Goal: Task Accomplishment & Management: Manage account settings

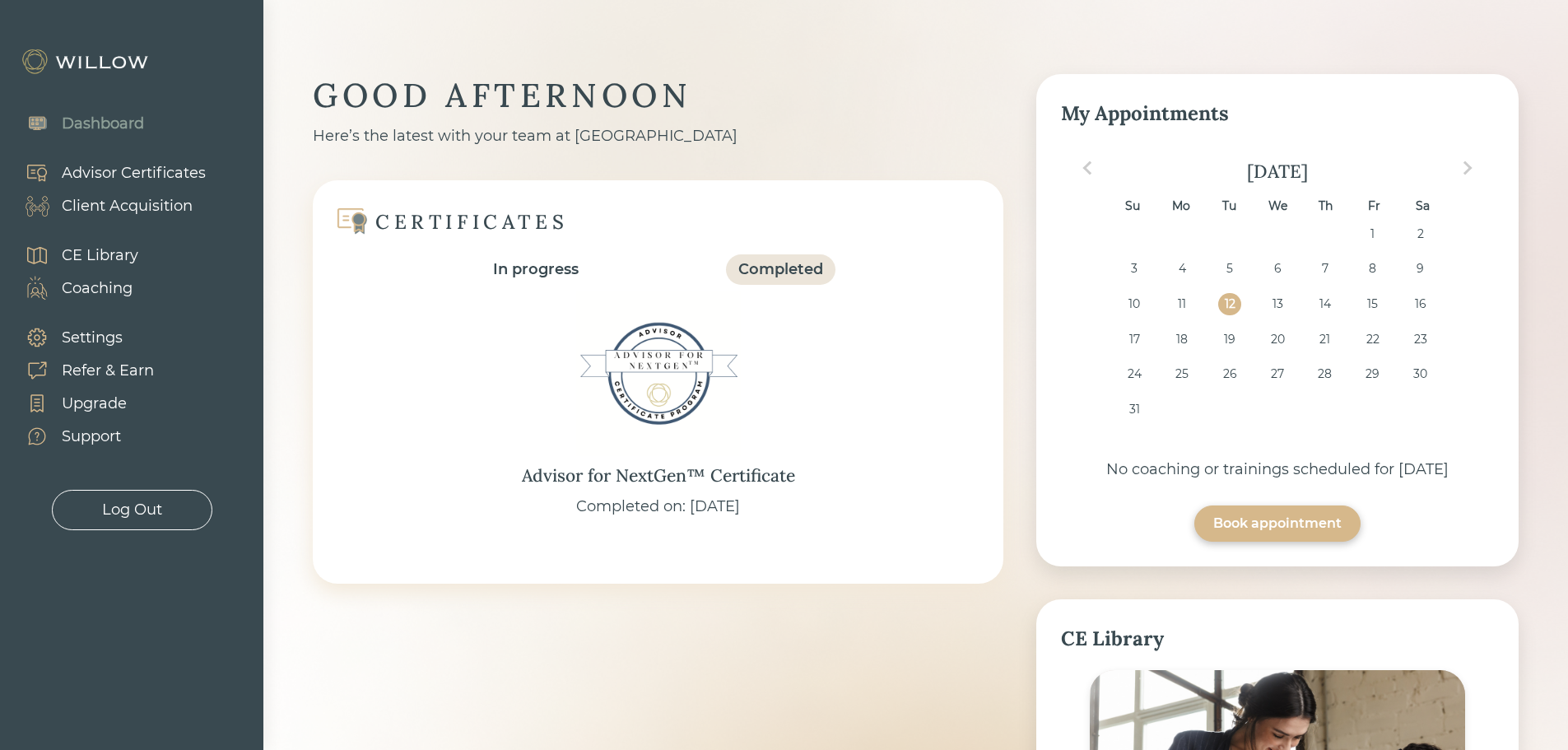
click at [157, 209] on div "Client Acquisition" at bounding box center [127, 206] width 131 height 22
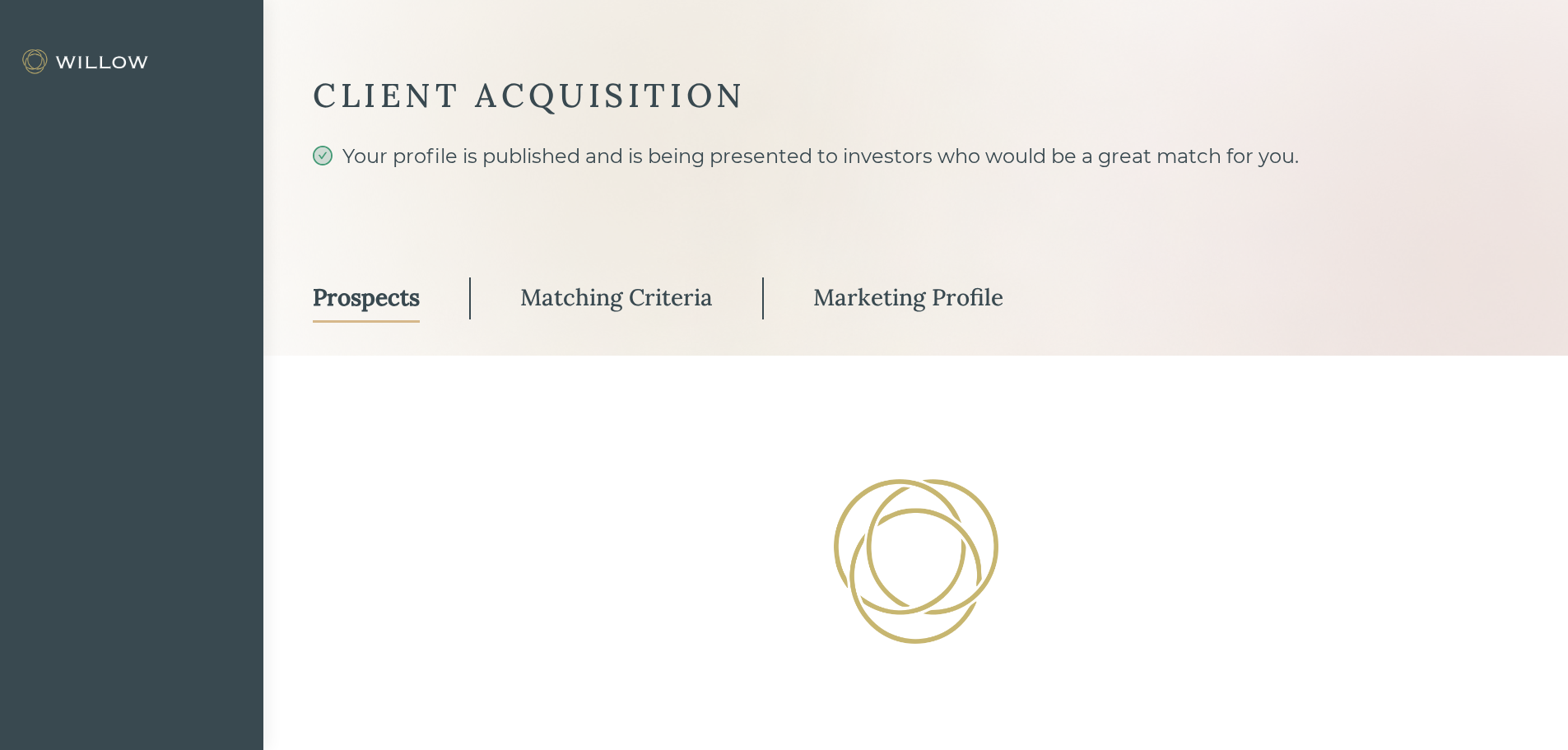
select select "3"
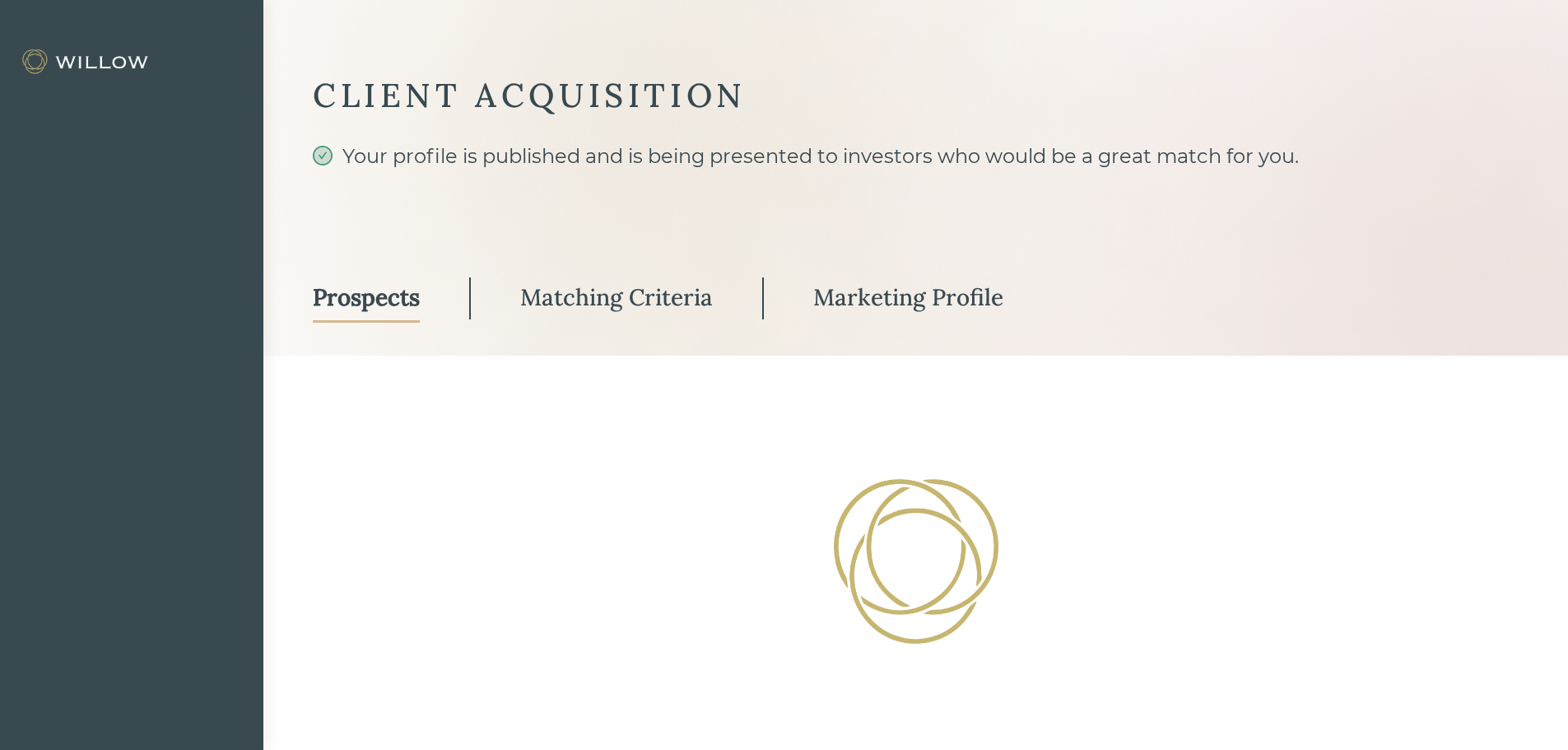
select select "3"
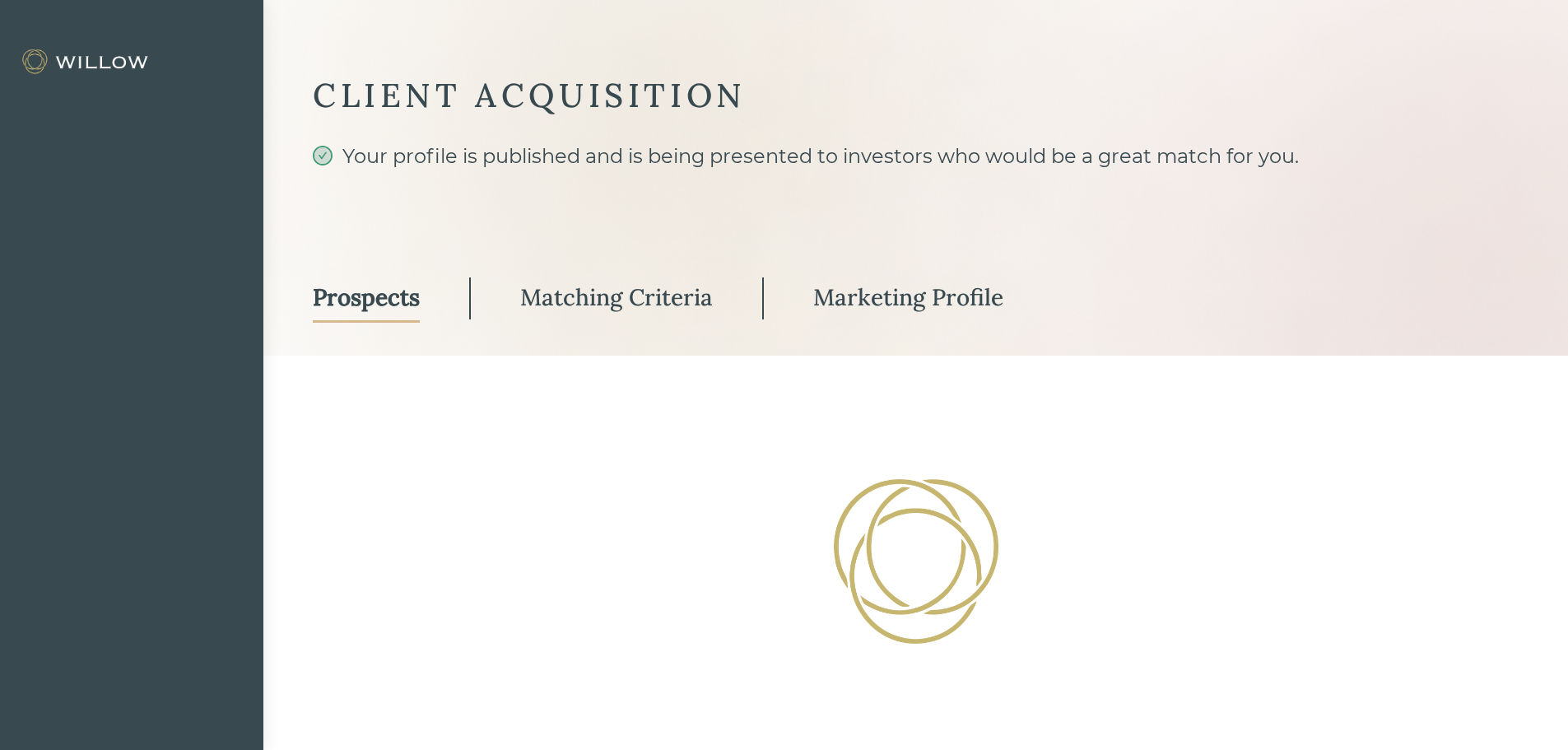
select select "3"
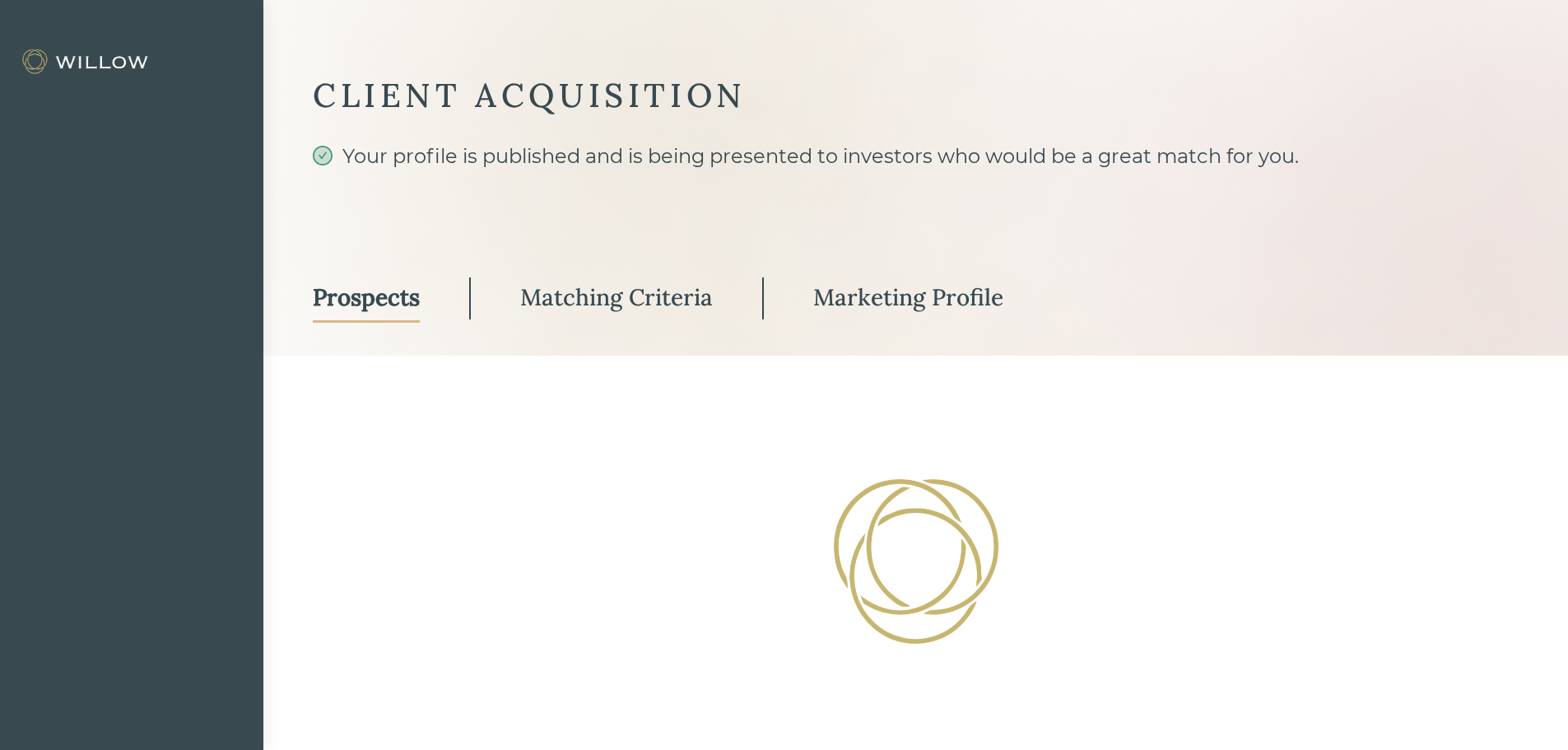
select select "3"
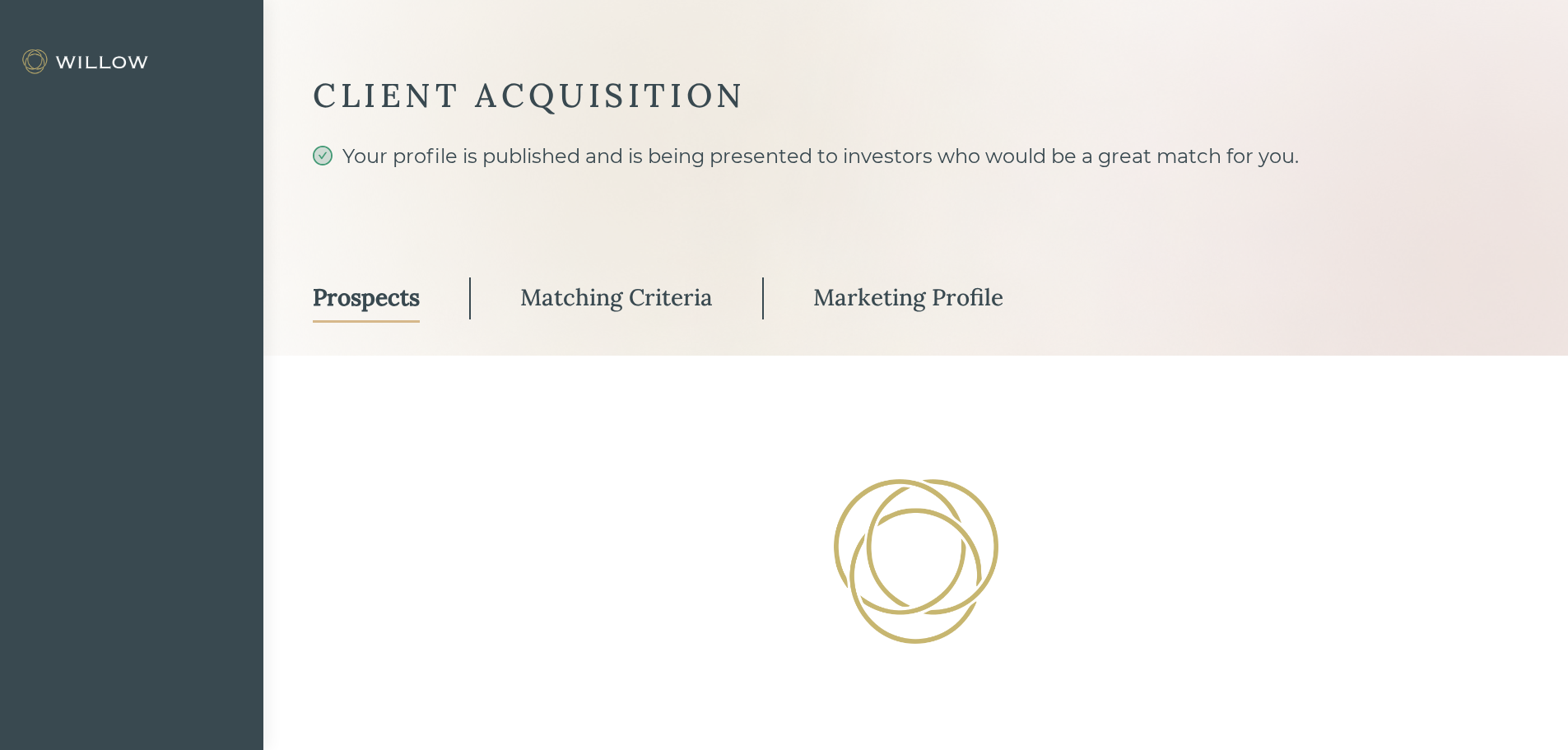
select select "3"
select select "1"
select select "3"
select select "2"
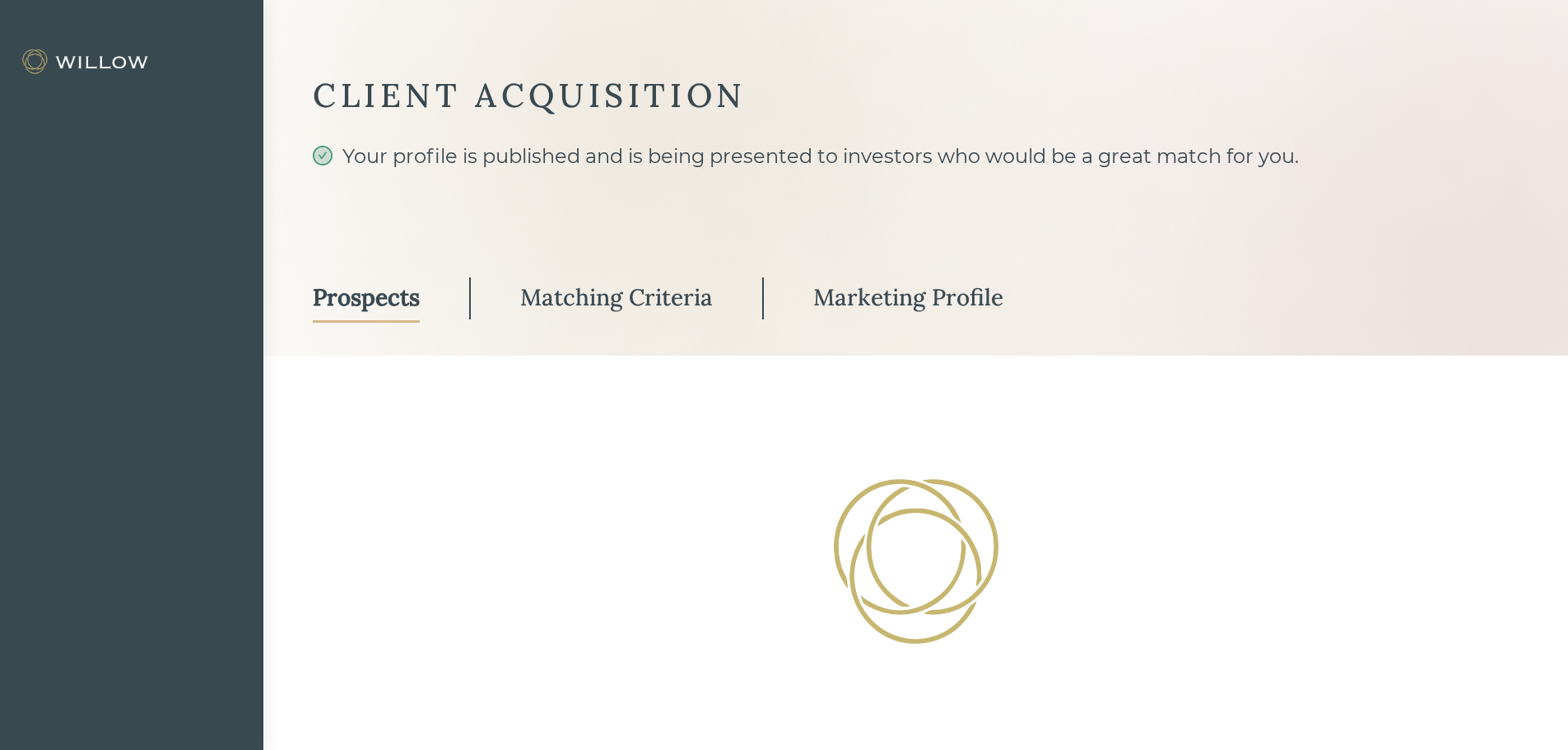
select select "2"
select select "10"
select select "1"
select select "2"
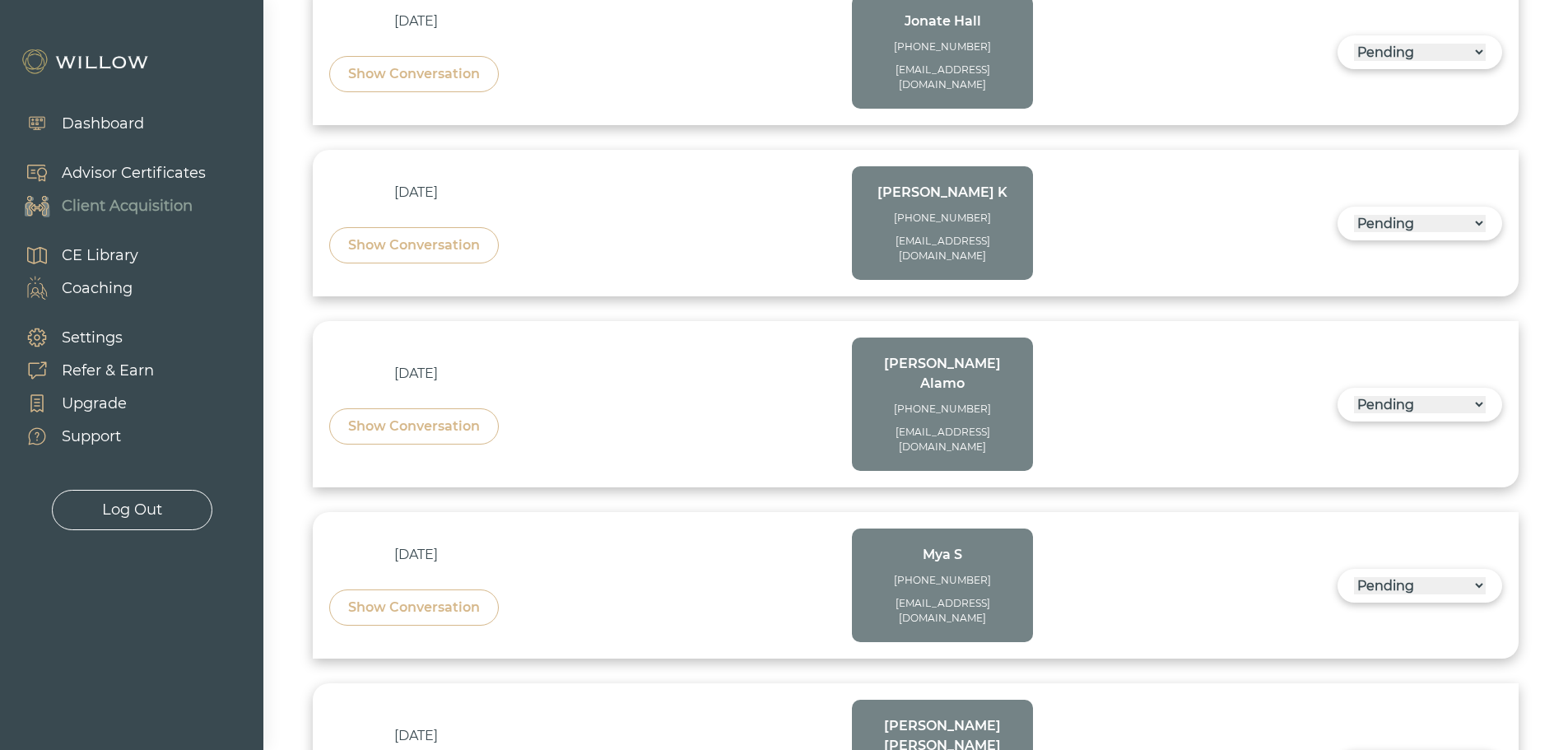
scroll to position [988, 0]
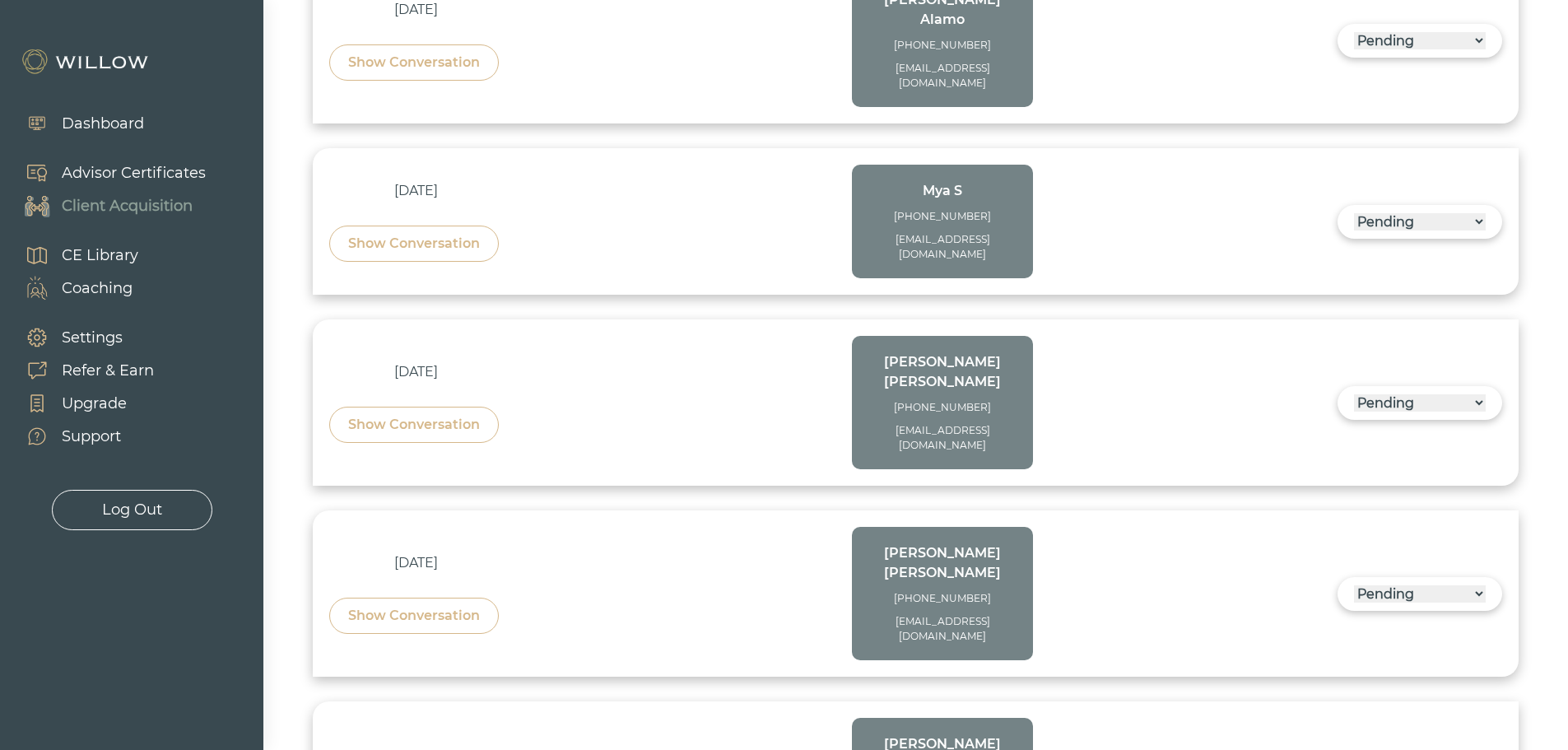
click at [446, 233] on div "Show Conversation" at bounding box center [413, 243] width 131 height 20
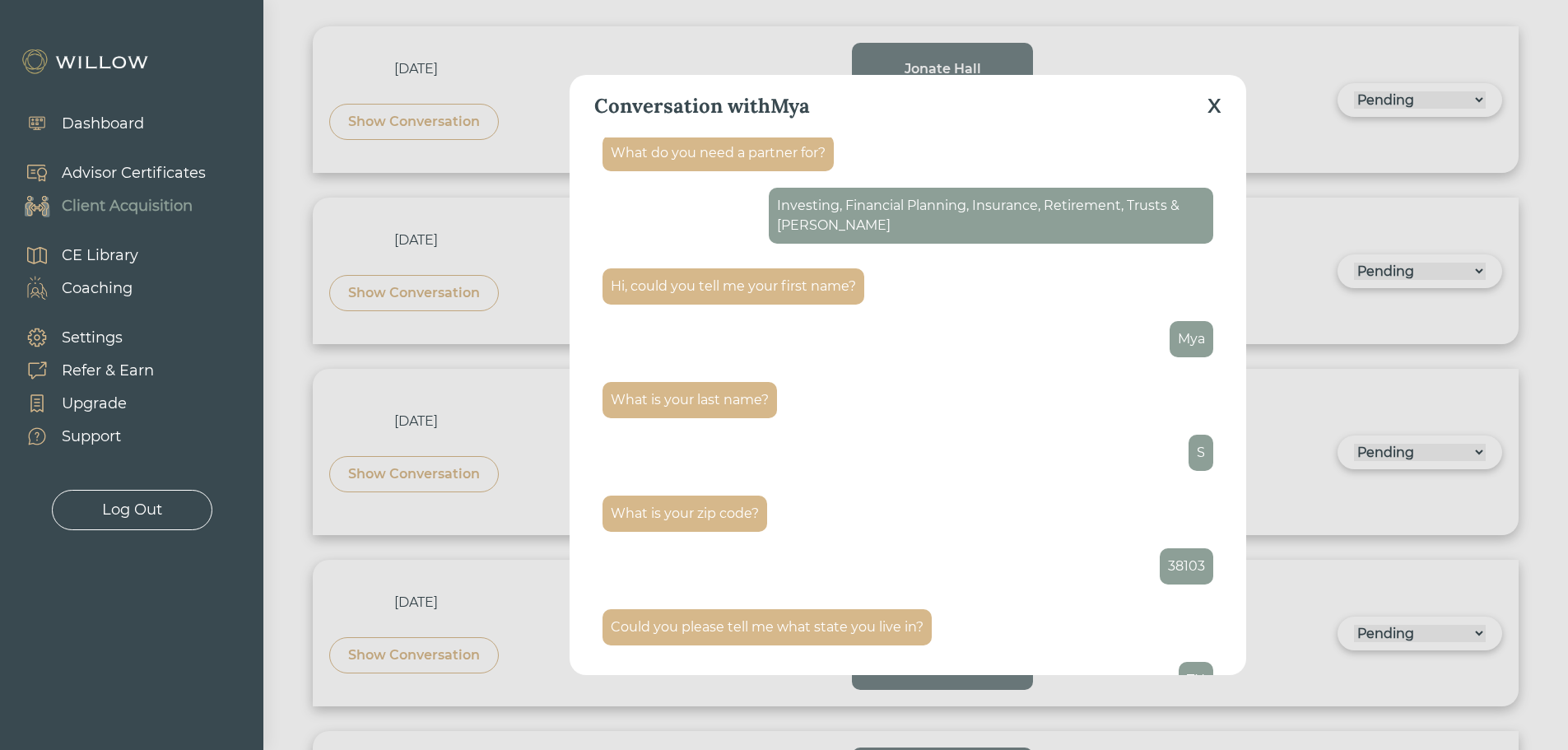
scroll to position [0, 0]
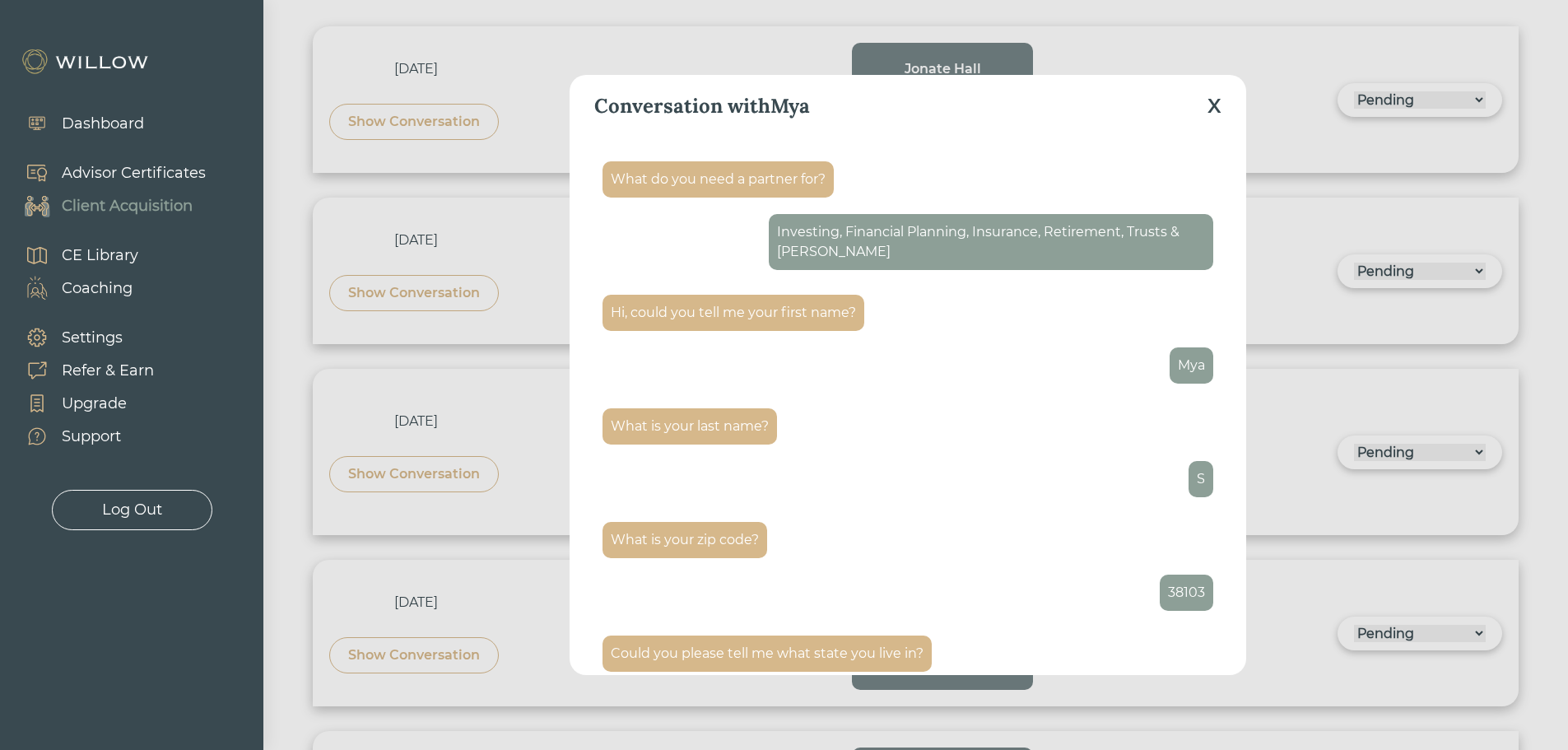
click at [1213, 107] on div "X" at bounding box center [1214, 106] width 14 height 30
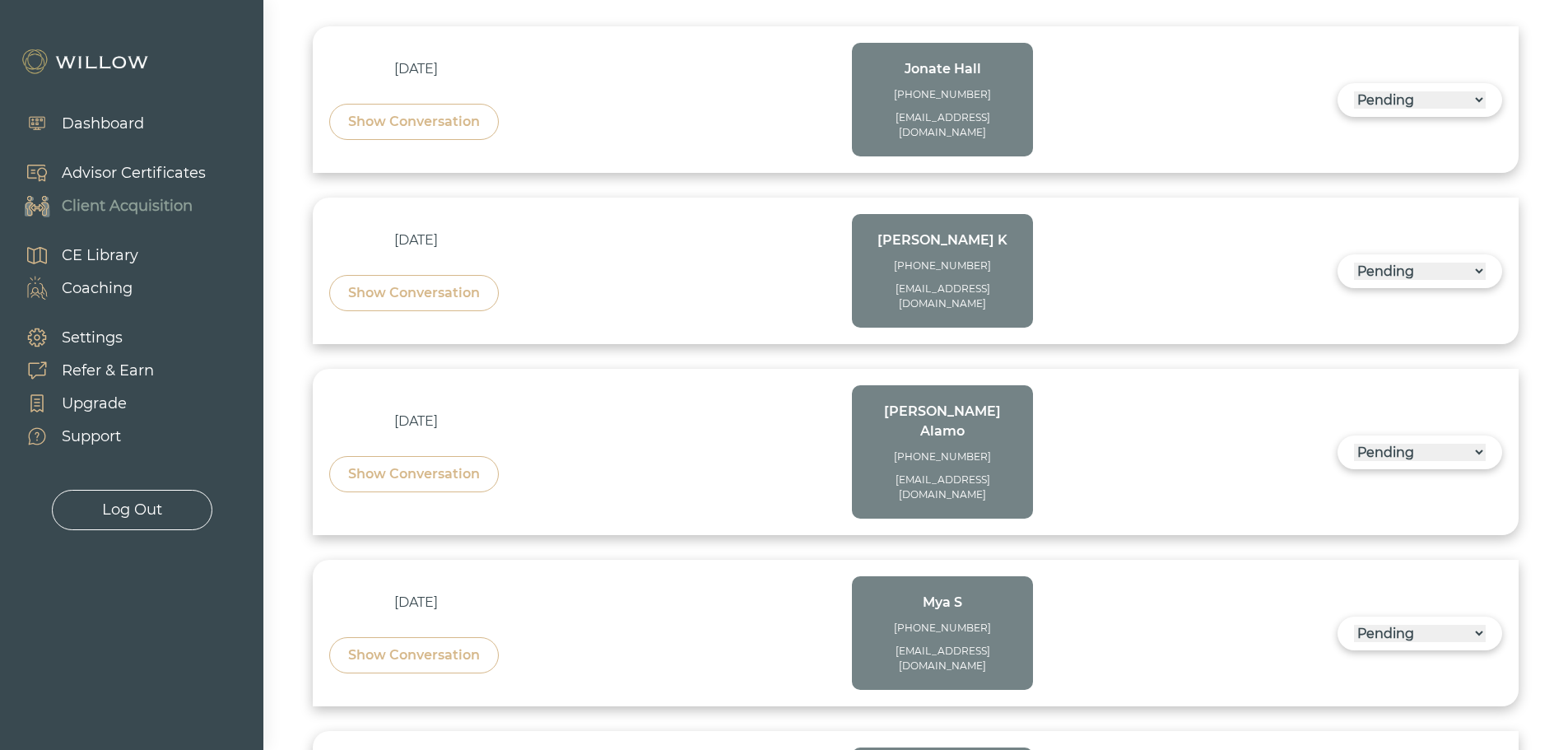
click at [1119, 577] on div "[DATE] Show Conversation Mya S [PHONE_NUMBER] [EMAIL_ADDRESS][DOMAIN_NAME] ----…" at bounding box center [915, 633] width 1173 height 113
